Goal: Task Accomplishment & Management: Complete application form

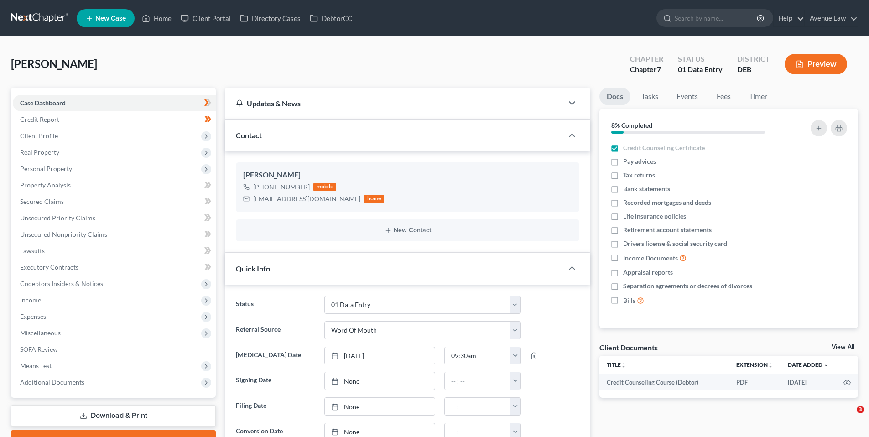
select select "0"
click at [51, 197] on link "Secured Claims" at bounding box center [114, 201] width 203 height 16
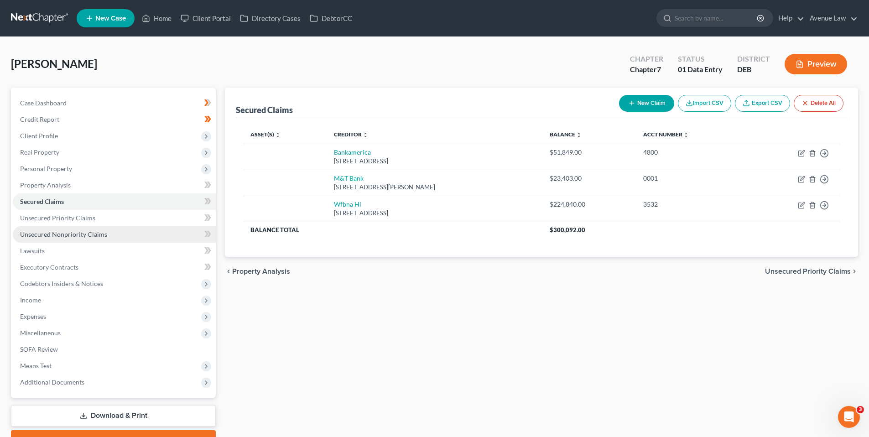
click at [74, 234] on span "Unsecured Nonpriority Claims" at bounding box center [63, 234] width 87 height 8
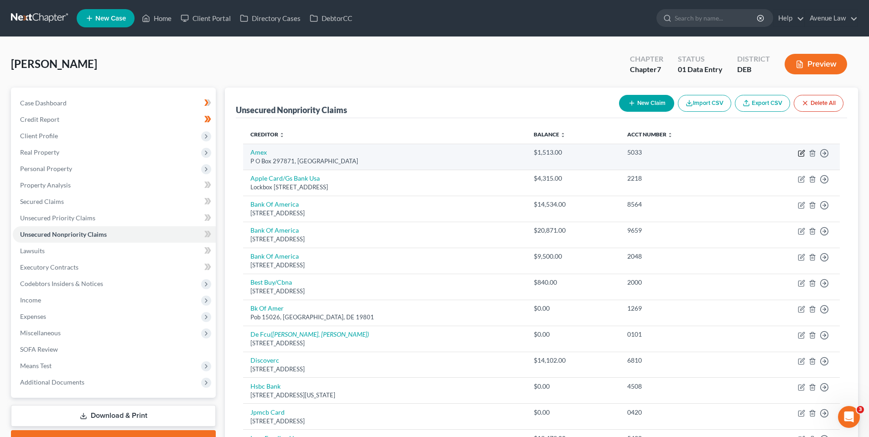
click at [804, 152] on icon "button" at bounding box center [802, 152] width 4 height 4
select select "9"
select select "2"
select select "0"
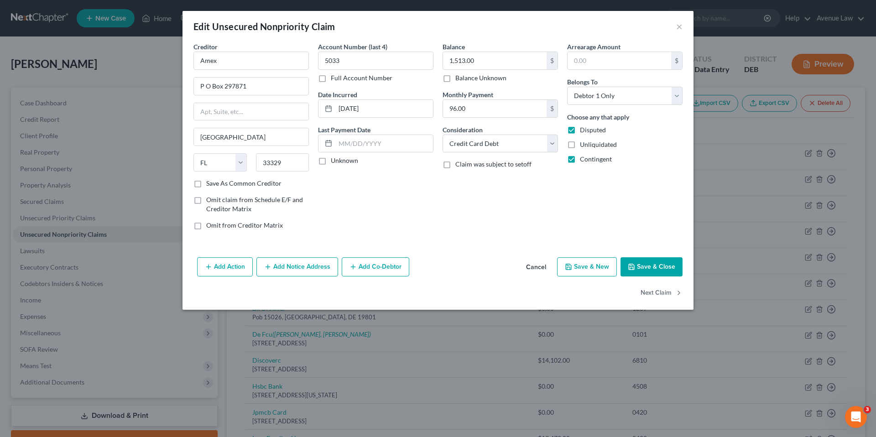
click at [331, 162] on label "Unknown" at bounding box center [344, 160] width 27 height 9
click at [334, 162] on input "Unknown" at bounding box center [337, 159] width 6 height 6
checkbox input "true"
click at [640, 266] on button "Save & Close" at bounding box center [652, 266] width 62 height 19
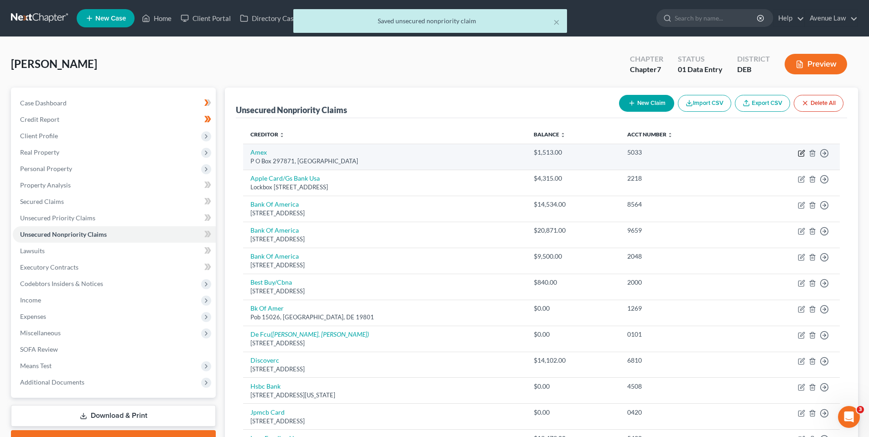
click at [799, 154] on icon "button" at bounding box center [801, 153] width 7 height 7
select select "9"
select select "2"
select select "0"
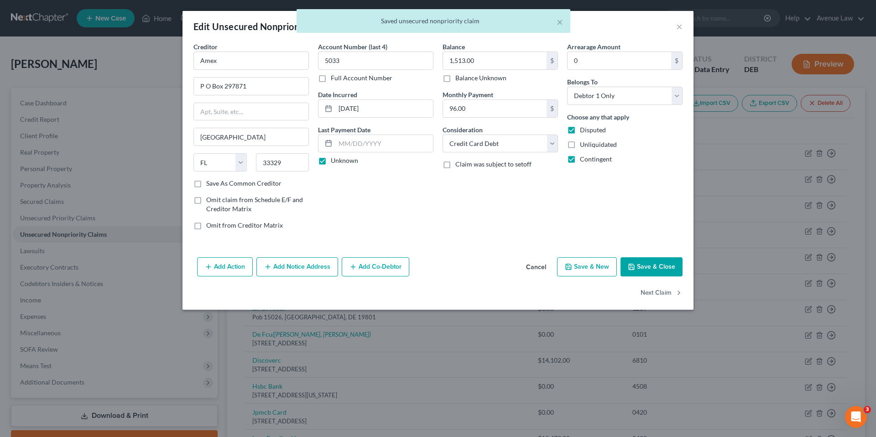
click at [675, 264] on button "Save & Close" at bounding box center [652, 266] width 62 height 19
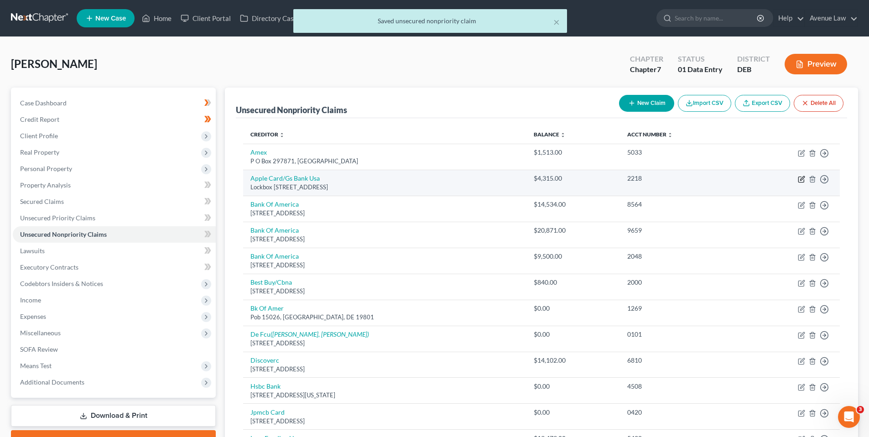
click at [801, 177] on icon "button" at bounding box center [801, 179] width 7 height 7
select select "39"
select select "2"
select select "0"
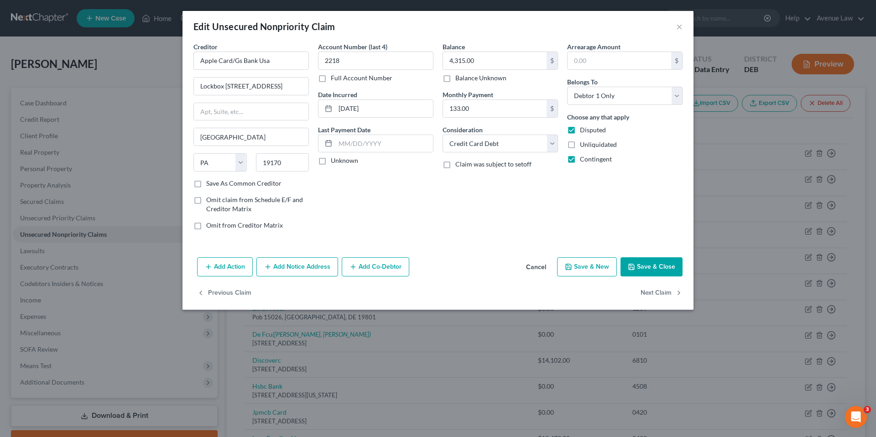
click at [331, 158] on label "Unknown" at bounding box center [344, 160] width 27 height 9
click at [334, 158] on input "Unknown" at bounding box center [337, 159] width 6 height 6
checkbox input "true"
click at [652, 271] on button "Save & Close" at bounding box center [652, 266] width 62 height 19
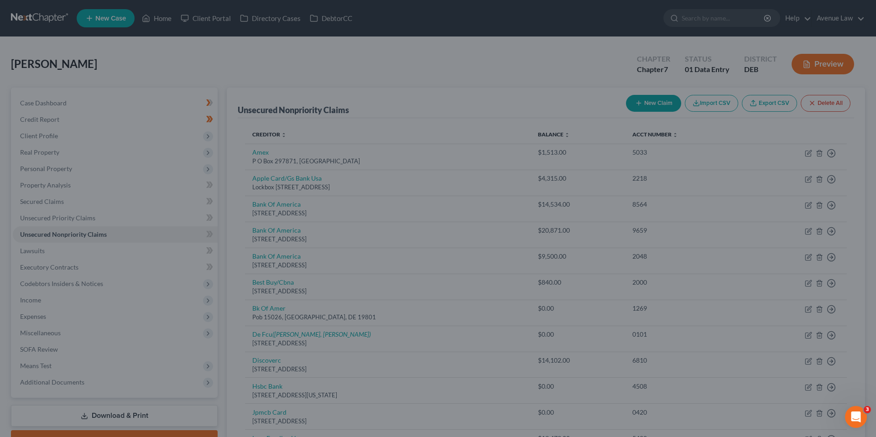
type input "0"
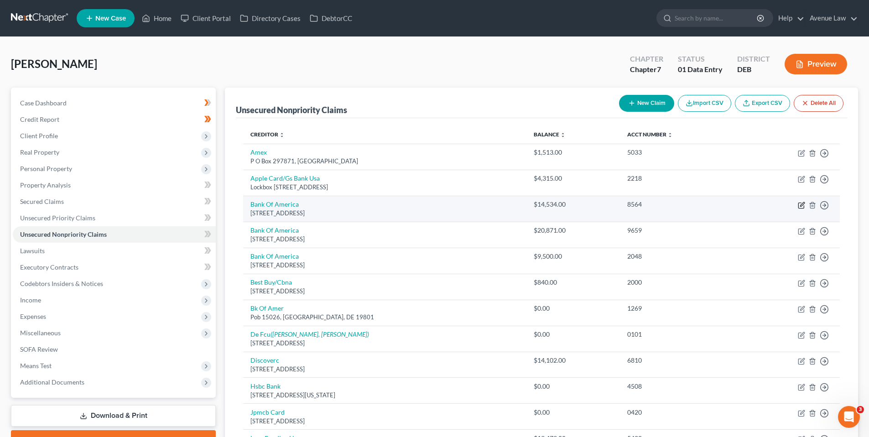
click at [802, 204] on icon "button" at bounding box center [802, 204] width 4 height 4
select select "7"
select select "2"
select select "0"
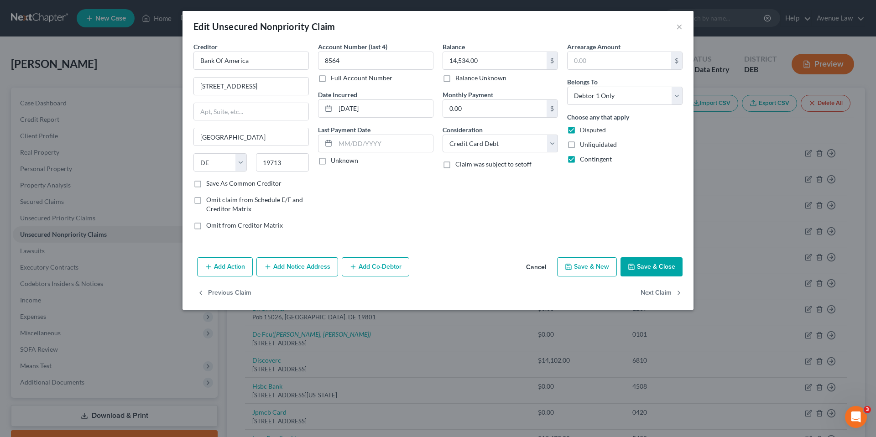
click at [331, 161] on label "Unknown" at bounding box center [344, 160] width 27 height 9
click at [334, 161] on input "Unknown" at bounding box center [337, 159] width 6 height 6
checkbox input "true"
click at [653, 266] on button "Save & Close" at bounding box center [652, 266] width 62 height 19
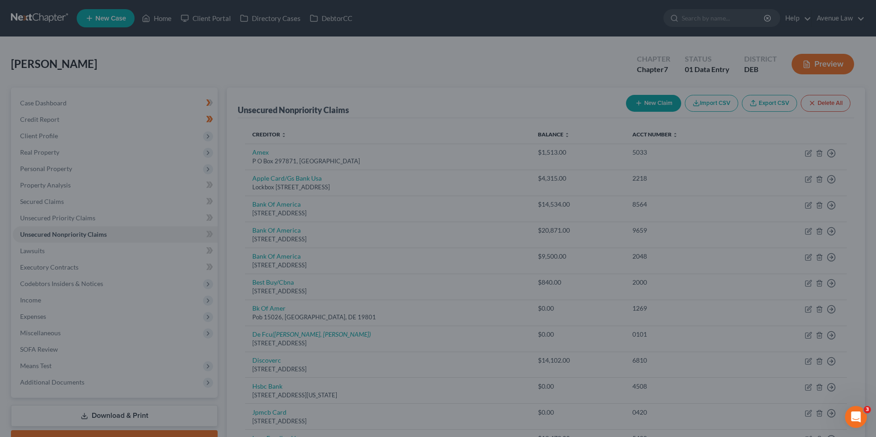
type input "0"
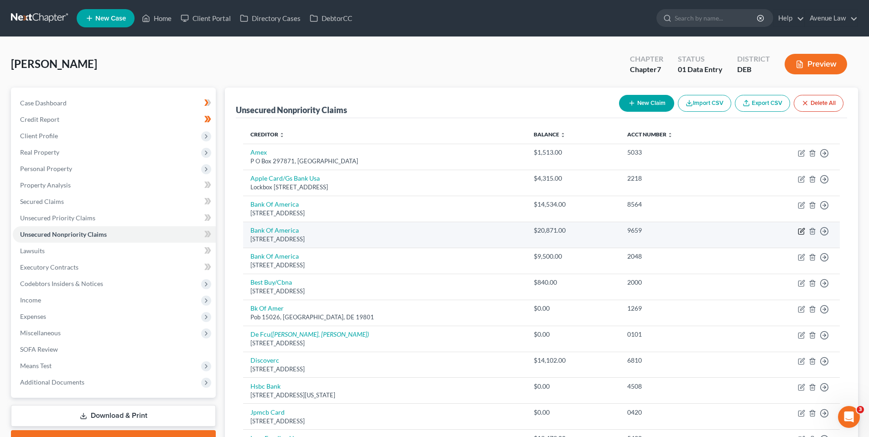
click at [800, 231] on icon "button" at bounding box center [801, 231] width 7 height 7
select select "3"
select select "2"
select select "0"
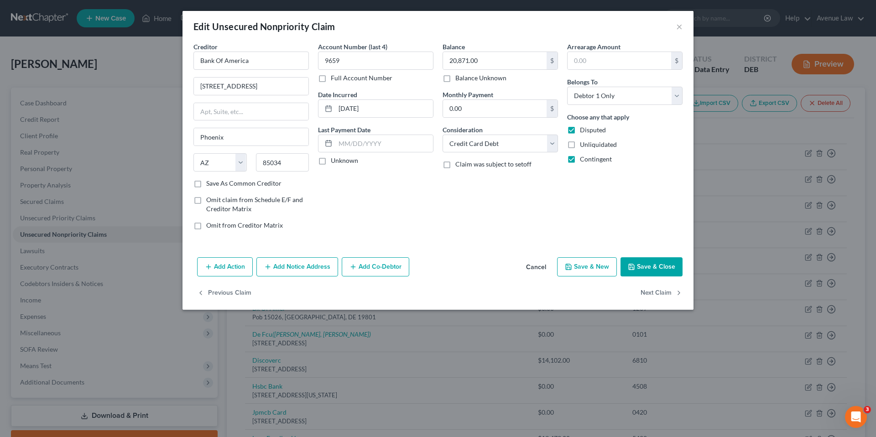
click at [331, 160] on label "Unknown" at bounding box center [344, 160] width 27 height 9
click at [334, 160] on input "Unknown" at bounding box center [337, 159] width 6 height 6
checkbox input "true"
click at [642, 264] on button "Save & Close" at bounding box center [652, 266] width 62 height 19
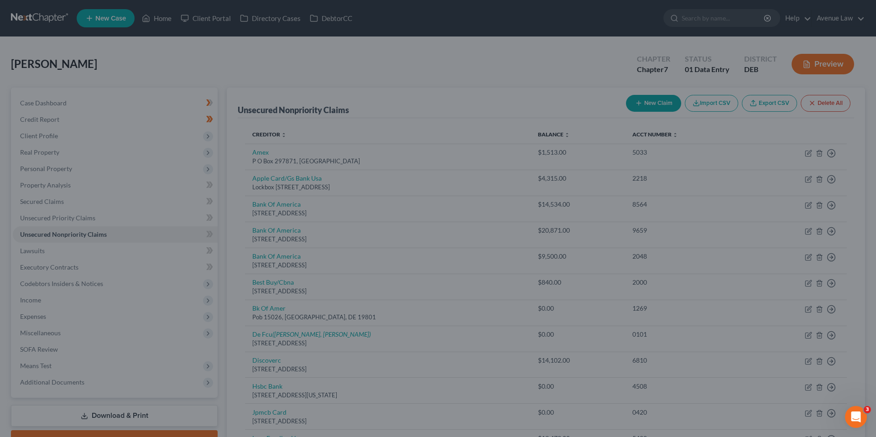
type input "0"
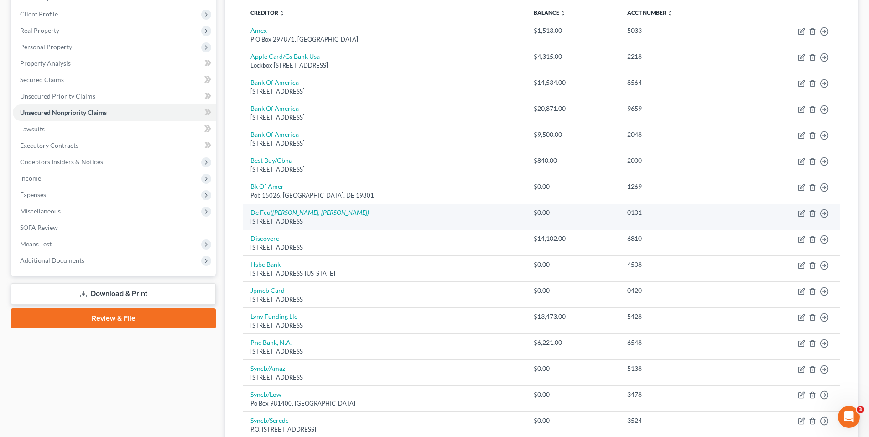
scroll to position [137, 0]
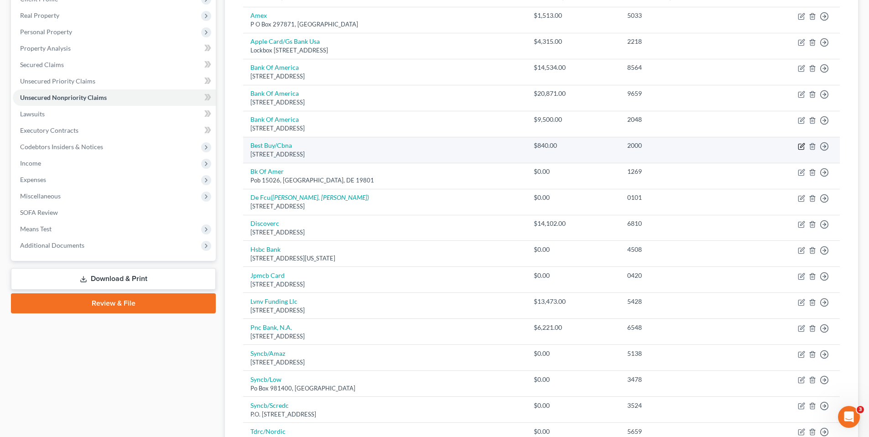
click at [800, 144] on icon "button" at bounding box center [801, 146] width 5 height 5
select select "14"
select select "2"
select select "0"
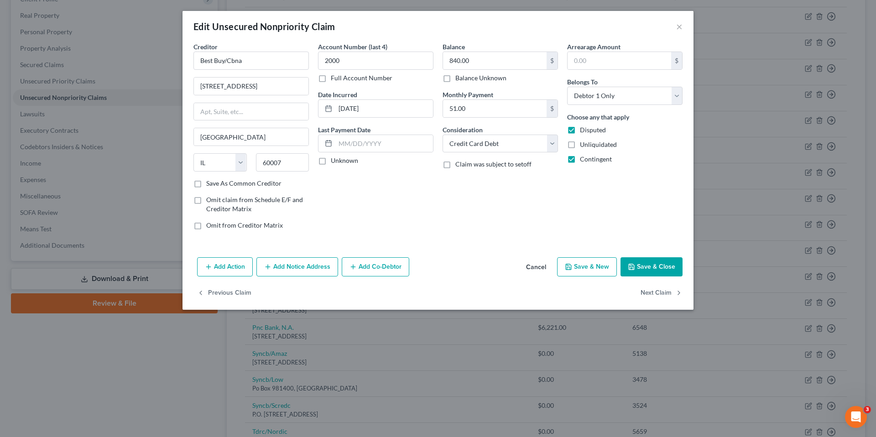
click at [331, 161] on label "Unknown" at bounding box center [344, 160] width 27 height 9
click at [334, 161] on input "Unknown" at bounding box center [337, 159] width 6 height 6
checkbox input "true"
click at [661, 265] on button "Save & Close" at bounding box center [652, 266] width 62 height 19
type input "0"
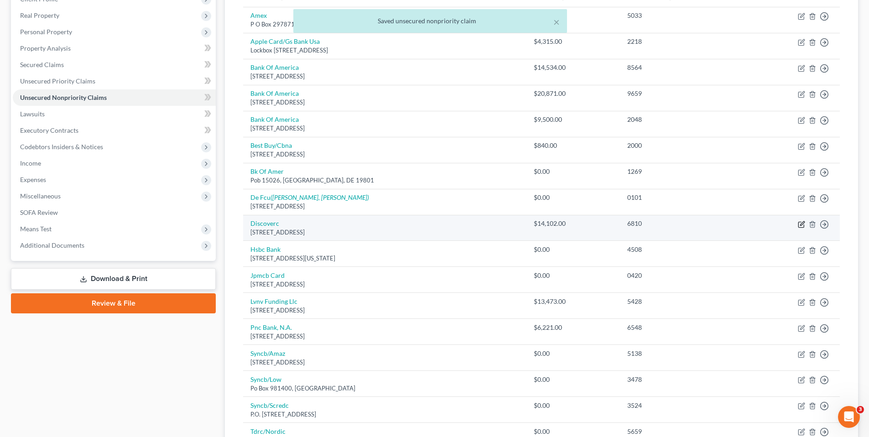
click at [803, 221] on icon "button" at bounding box center [801, 224] width 7 height 7
select select "7"
select select "2"
select select "0"
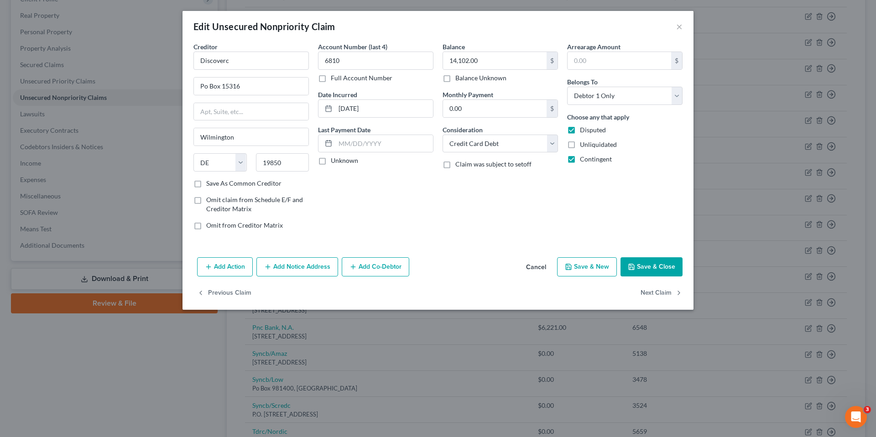
click at [331, 160] on label "Unknown" at bounding box center [344, 160] width 27 height 9
click at [334, 160] on input "Unknown" at bounding box center [337, 159] width 6 height 6
checkbox input "true"
click at [647, 261] on button "Save & Close" at bounding box center [652, 266] width 62 height 19
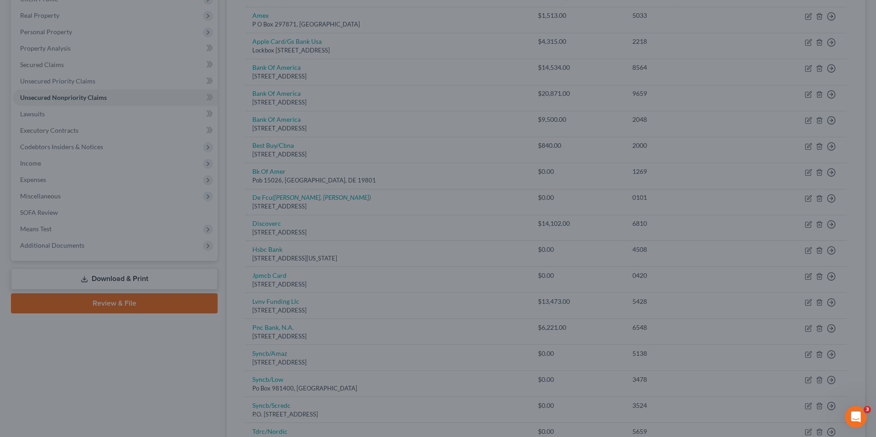
type input "0"
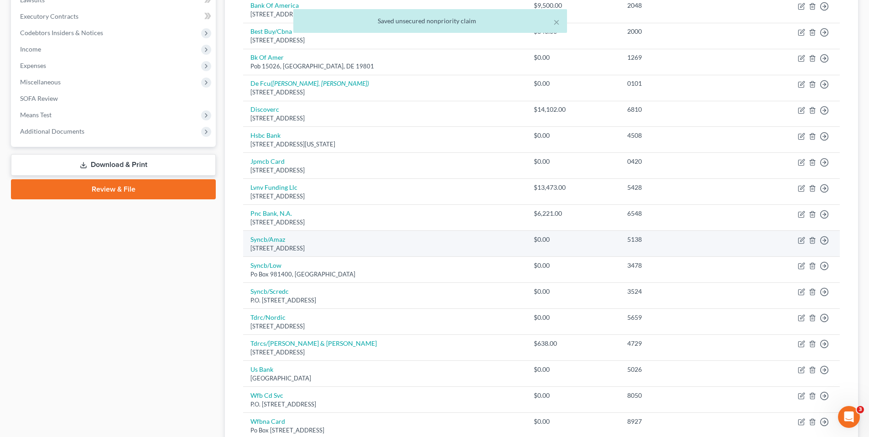
scroll to position [274, 0]
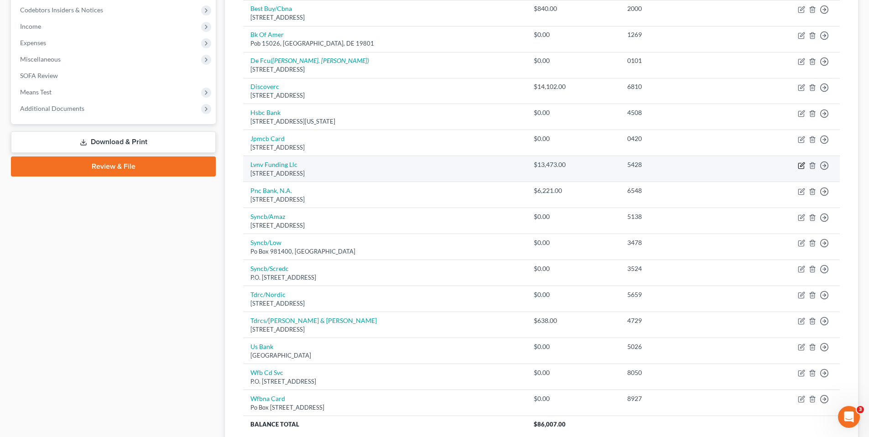
click at [804, 166] on icon "button" at bounding box center [801, 165] width 7 height 7
select select "42"
select select "0"
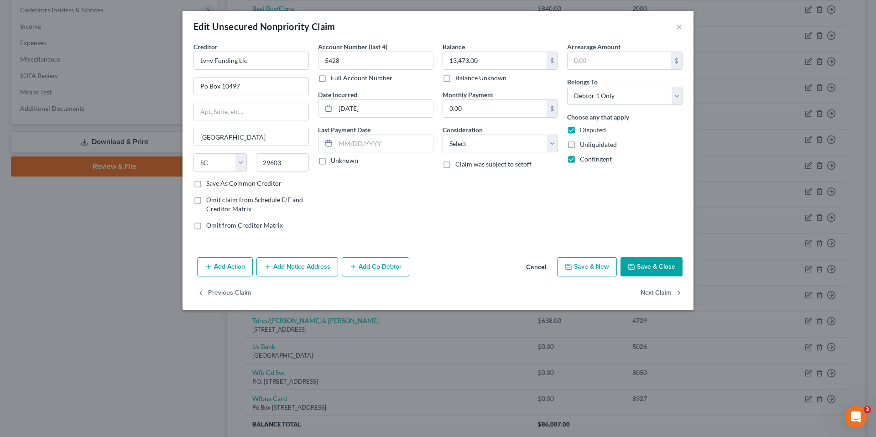
click at [331, 161] on label "Unknown" at bounding box center [344, 160] width 27 height 9
click at [334, 161] on input "Unknown" at bounding box center [337, 159] width 6 height 6
checkbox input "true"
click at [552, 143] on select "Select Cable / Satellite Services Collection Agency Credit Card Debt Debt Couns…" at bounding box center [500, 144] width 115 height 18
select select "1"
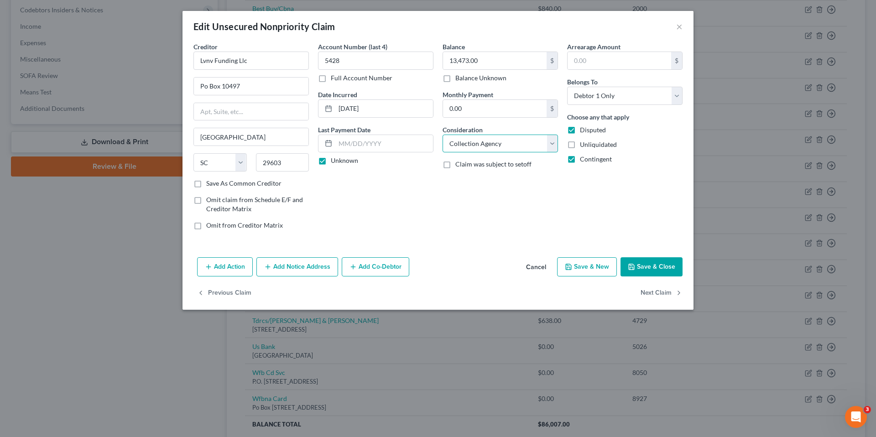
click at [443, 135] on select "Select Cable / Satellite Services Collection Agency Credit Card Debt Debt Couns…" at bounding box center [500, 144] width 115 height 18
click at [640, 264] on button "Save & Close" at bounding box center [652, 266] width 62 height 19
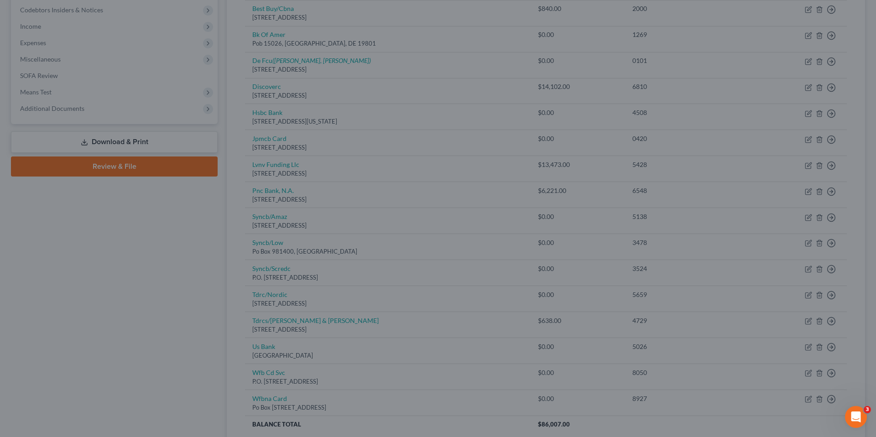
type input "0"
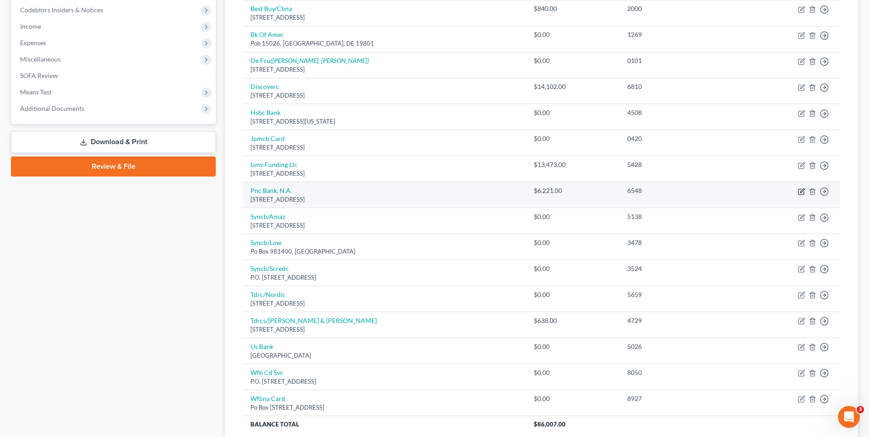
click at [801, 189] on icon "button" at bounding box center [801, 191] width 7 height 7
select select "23"
select select "2"
select select "0"
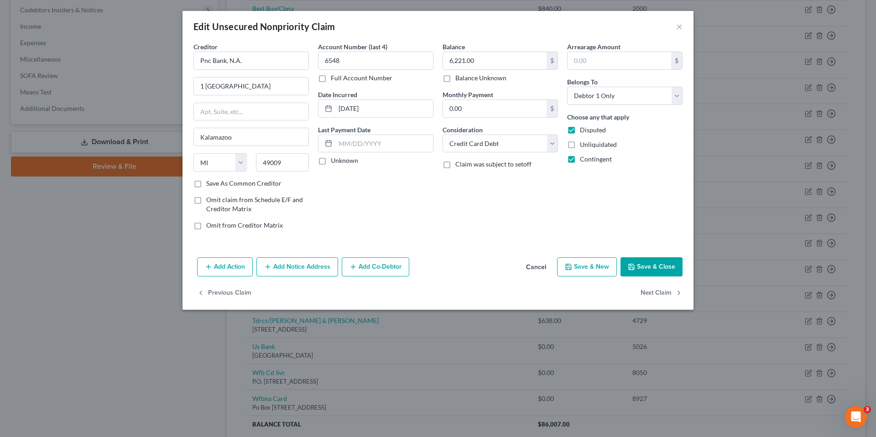
click at [331, 160] on label "Unknown" at bounding box center [344, 160] width 27 height 9
click at [334, 160] on input "Unknown" at bounding box center [337, 159] width 6 height 6
checkbox input "true"
click at [656, 266] on button "Save & Close" at bounding box center [652, 266] width 62 height 19
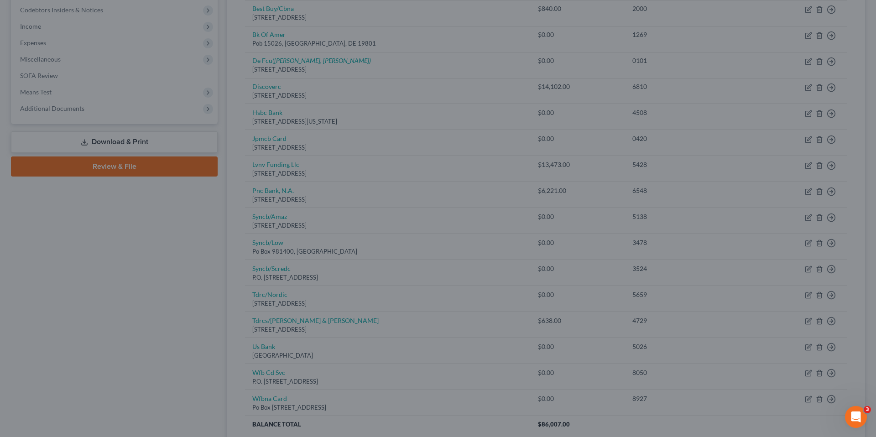
type input "0"
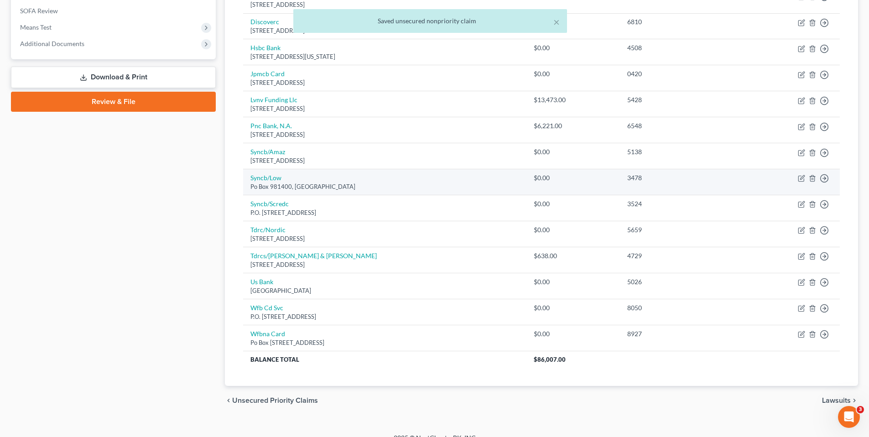
scroll to position [351, 0]
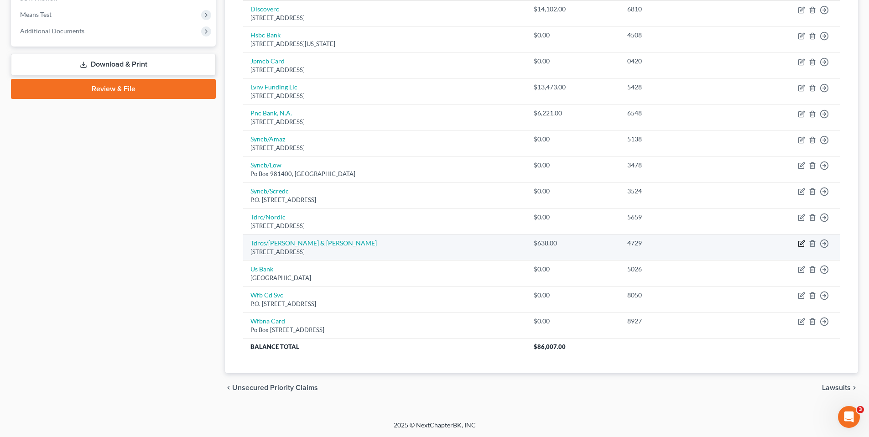
click at [802, 243] on icon "button" at bounding box center [802, 243] width 4 height 4
select select "33"
select select "2"
select select "0"
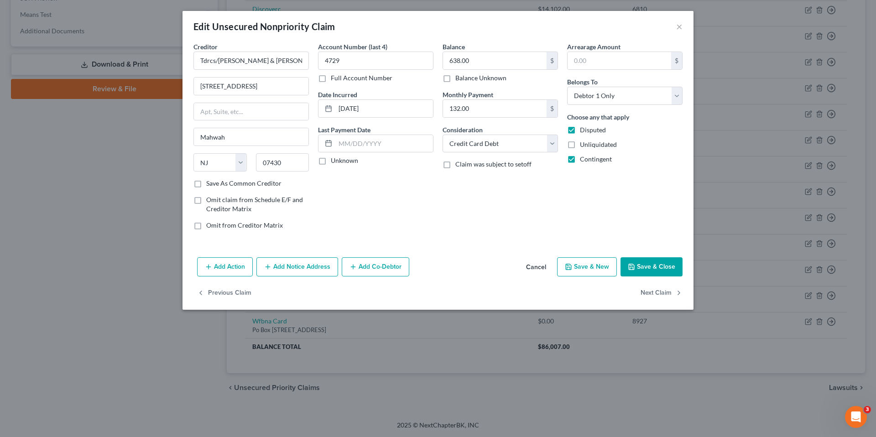
click at [331, 159] on label "Unknown" at bounding box center [344, 160] width 27 height 9
click at [334, 159] on input "Unknown" at bounding box center [337, 159] width 6 height 6
checkbox input "true"
click at [643, 268] on button "Save & Close" at bounding box center [652, 266] width 62 height 19
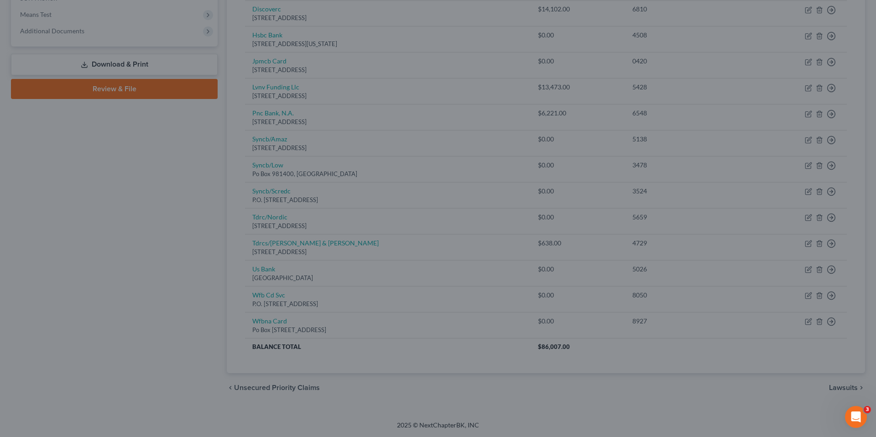
type input "0"
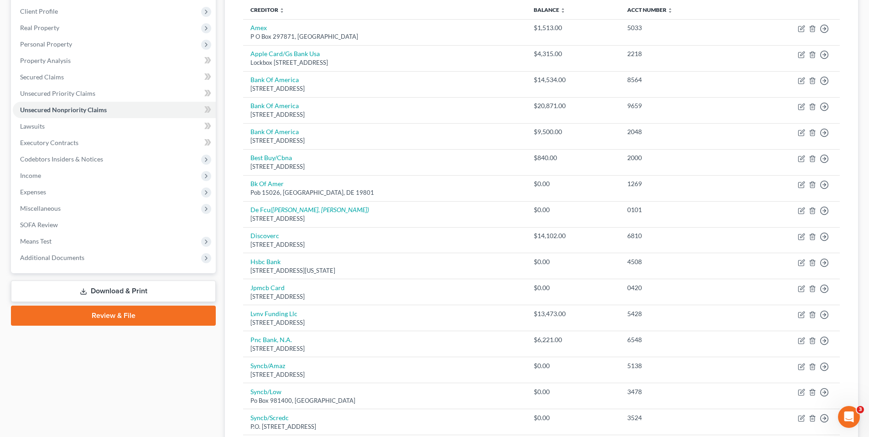
scroll to position [0, 0]
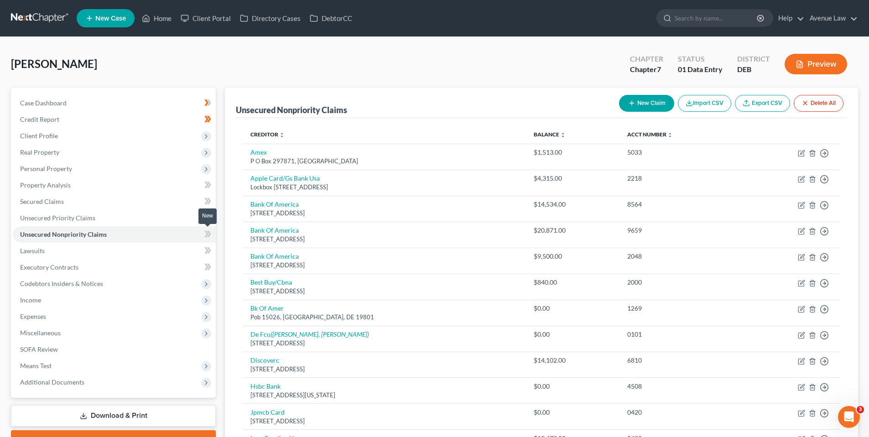
click at [208, 233] on icon at bounding box center [206, 234] width 4 height 6
click at [57, 230] on span "Unsecured Nonpriority Claims" at bounding box center [63, 234] width 87 height 8
drag, startPoint x: 161, startPoint y: 19, endPoint x: 140, endPoint y: 15, distance: 21.4
click at [161, 19] on link "Home" at bounding box center [156, 18] width 39 height 16
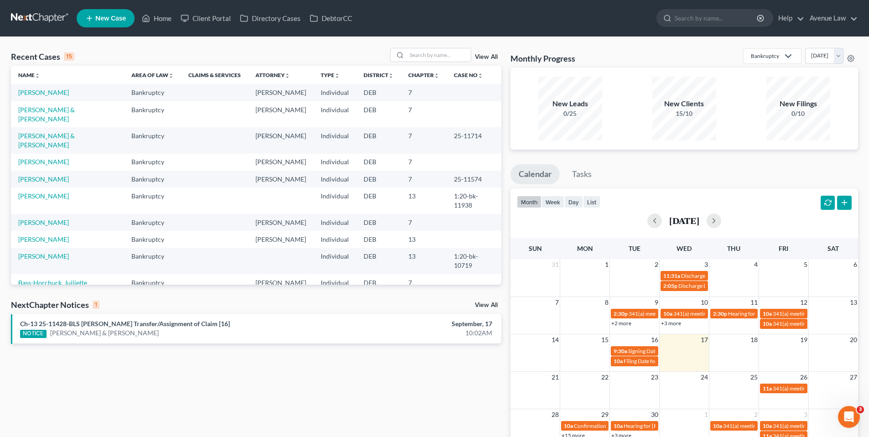
click at [489, 303] on link "View All" at bounding box center [486, 305] width 23 height 6
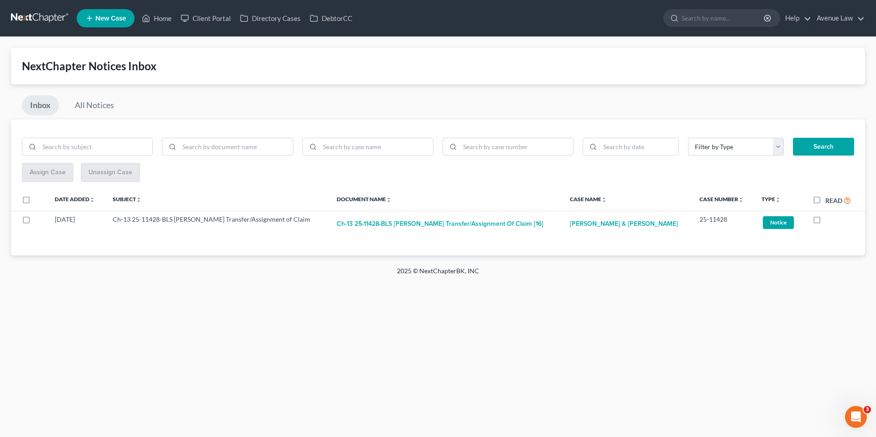
click at [825, 200] on label "Read" at bounding box center [838, 200] width 26 height 10
click at [829, 200] on input "Read" at bounding box center [832, 198] width 6 height 6
checkbox input "true"
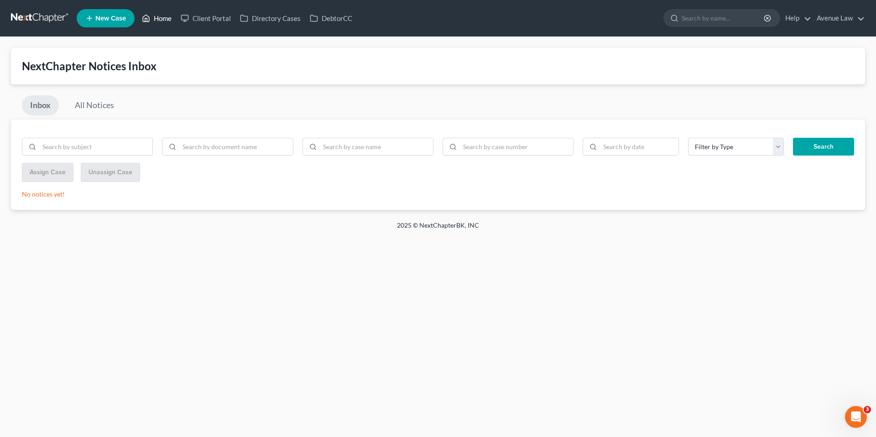
click at [166, 16] on link "Home" at bounding box center [156, 18] width 39 height 16
